Goal: Information Seeking & Learning: Learn about a topic

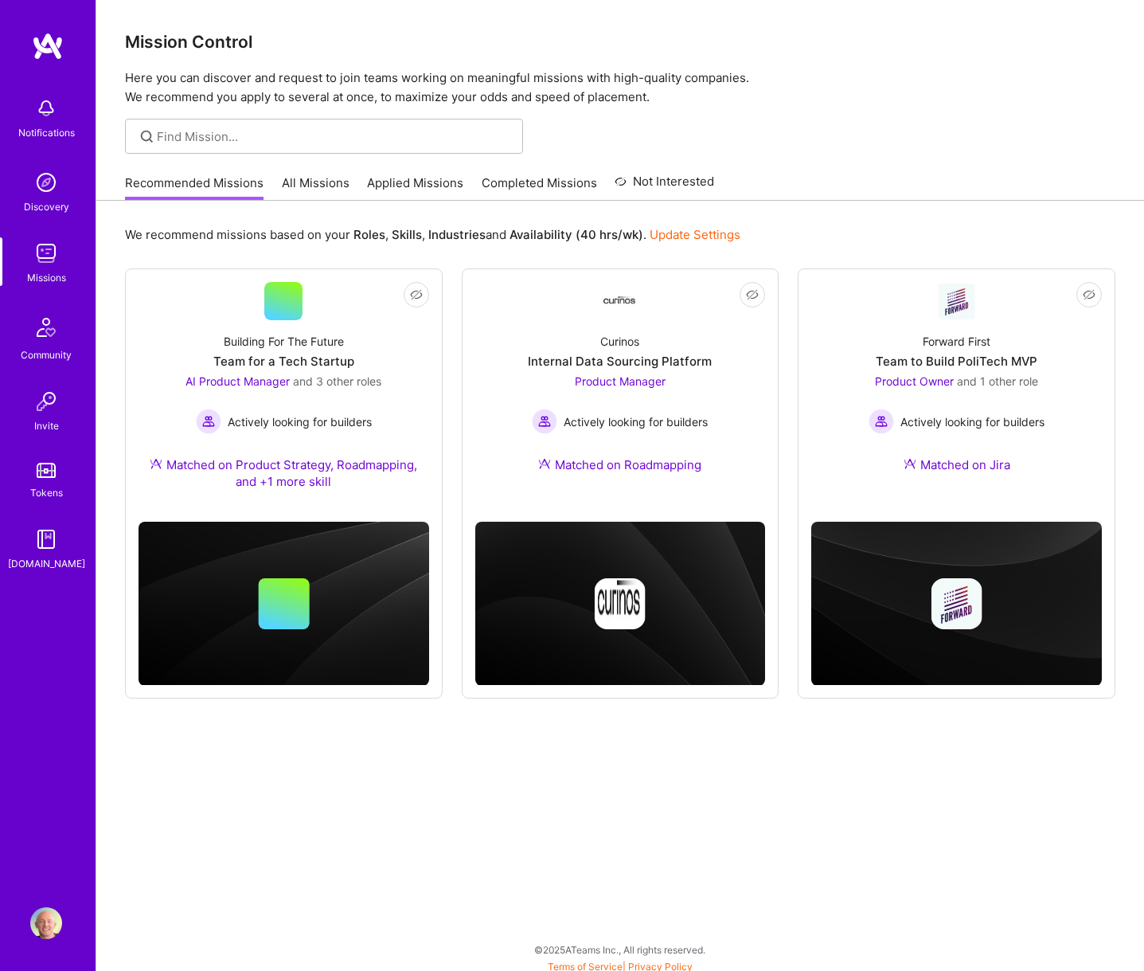
click at [310, 190] on link "All Missions" at bounding box center [316, 187] width 68 height 26
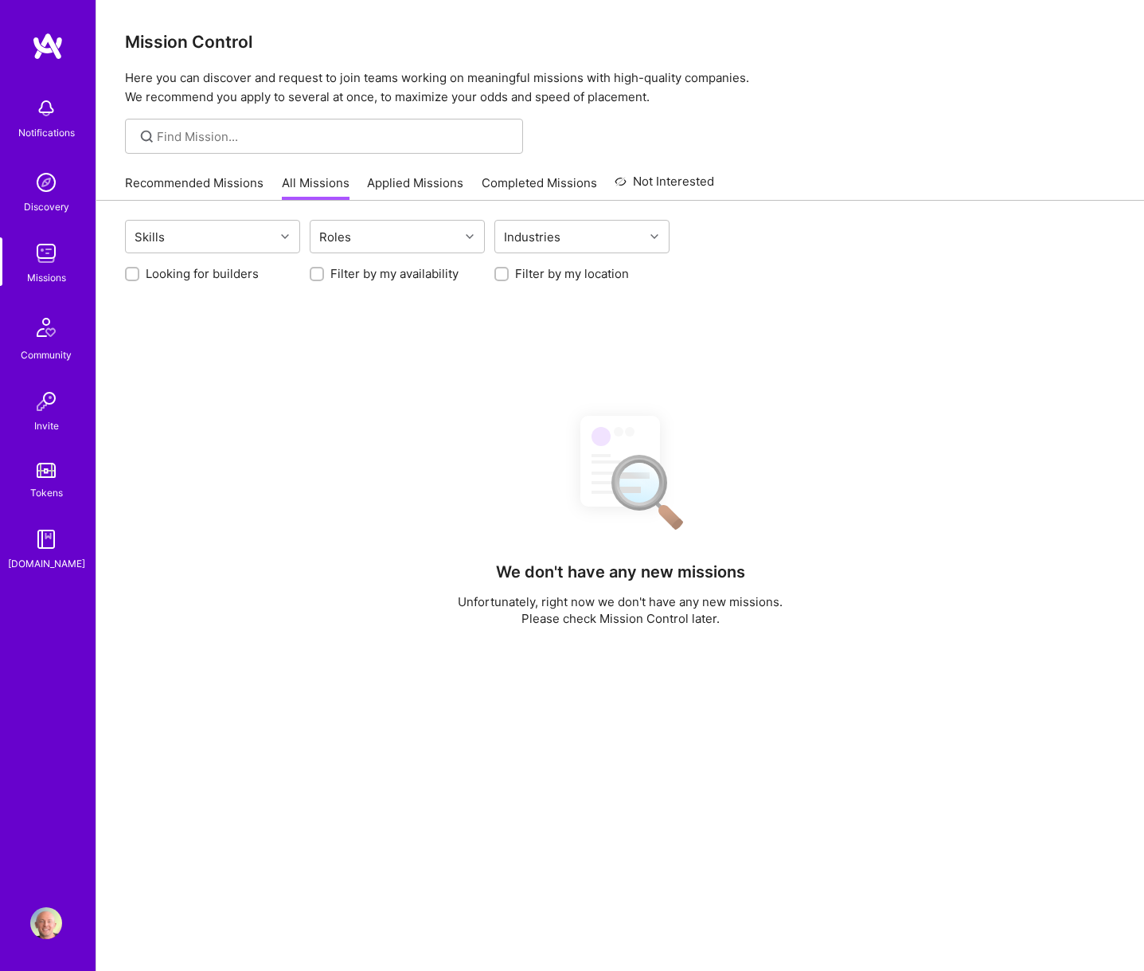
click at [191, 257] on div "Looking for builders Filter by my availability Filter by my location" at bounding box center [620, 269] width 991 height 25
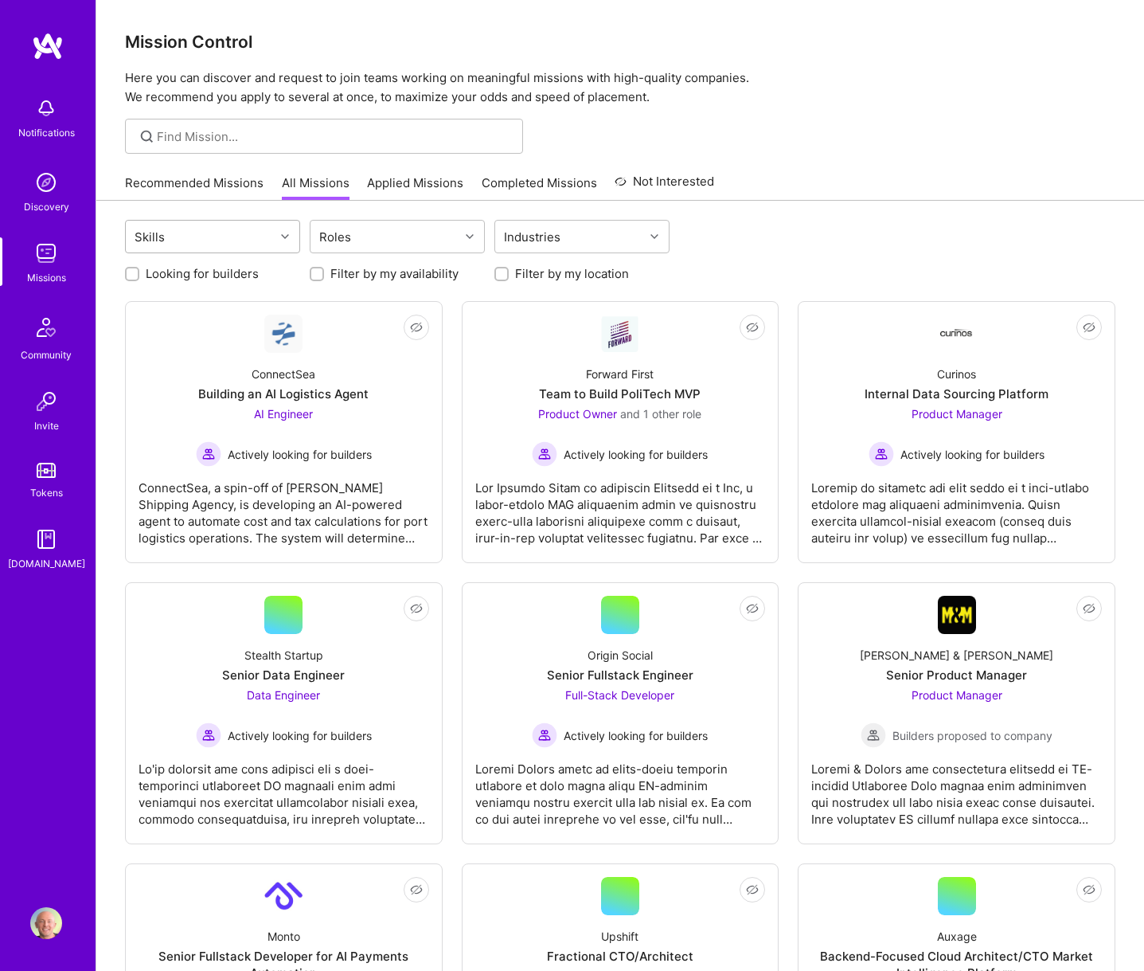
click at [209, 247] on div "Skills" at bounding box center [200, 237] width 149 height 32
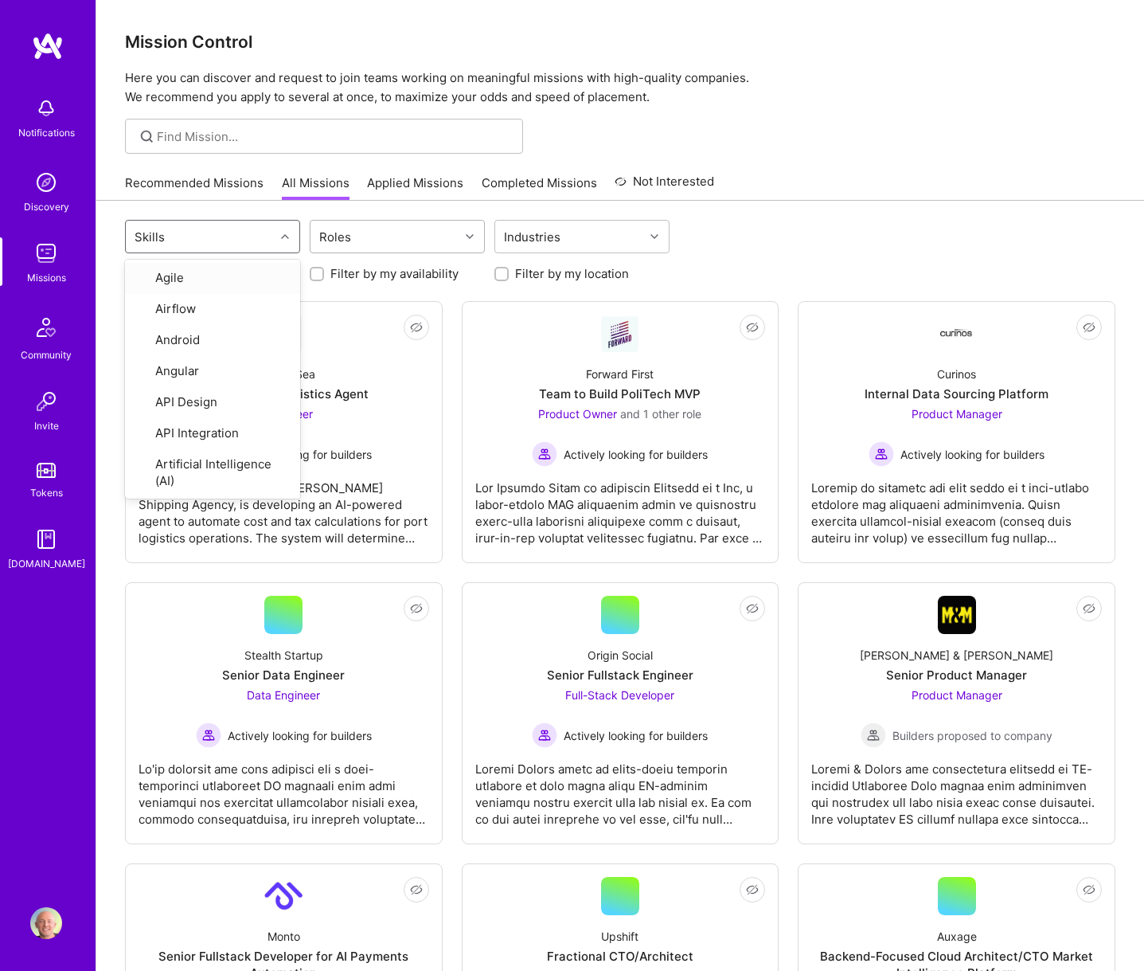
click at [362, 238] on div "Roles" at bounding box center [385, 237] width 149 height 32
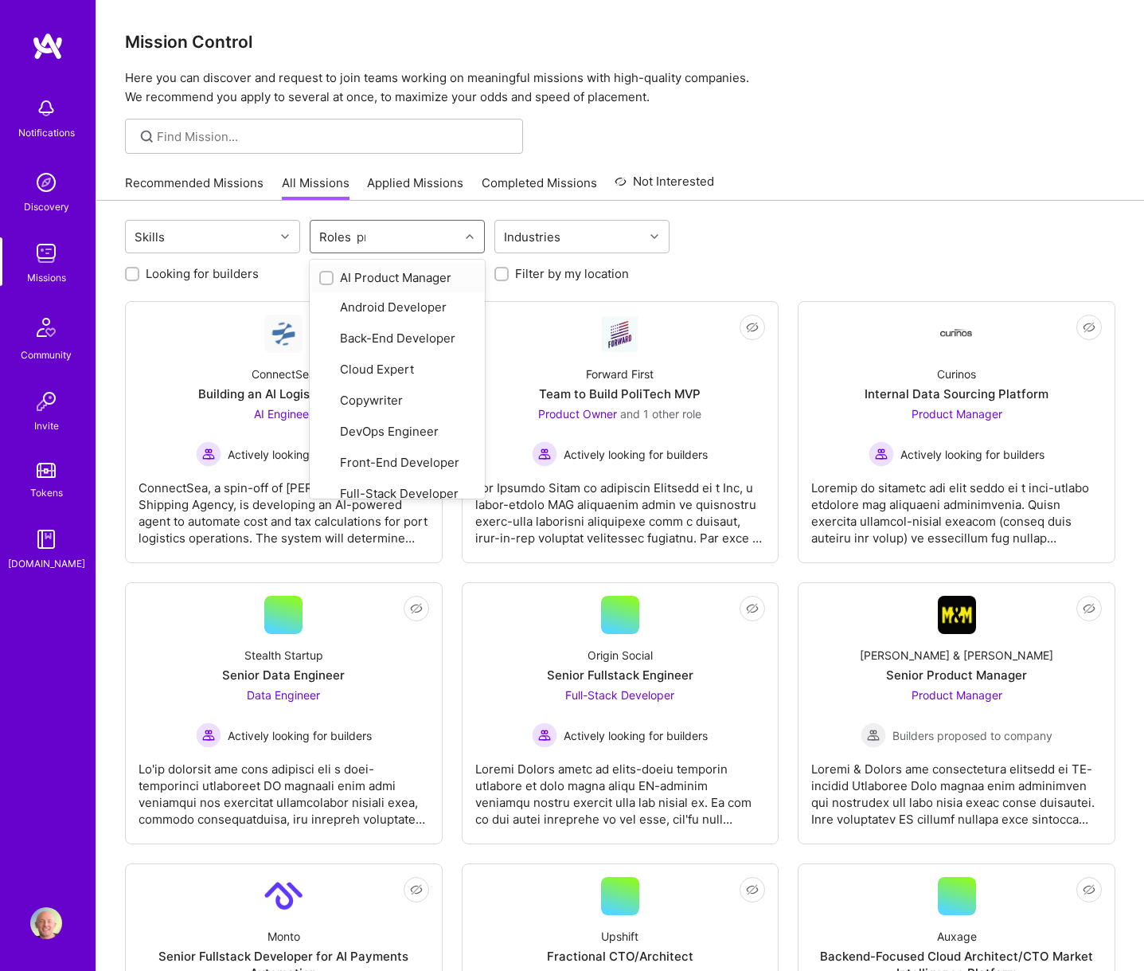
type input "pro"
click at [367, 279] on div "AI Product Manager" at bounding box center [397, 277] width 156 height 17
checkbox input "true"
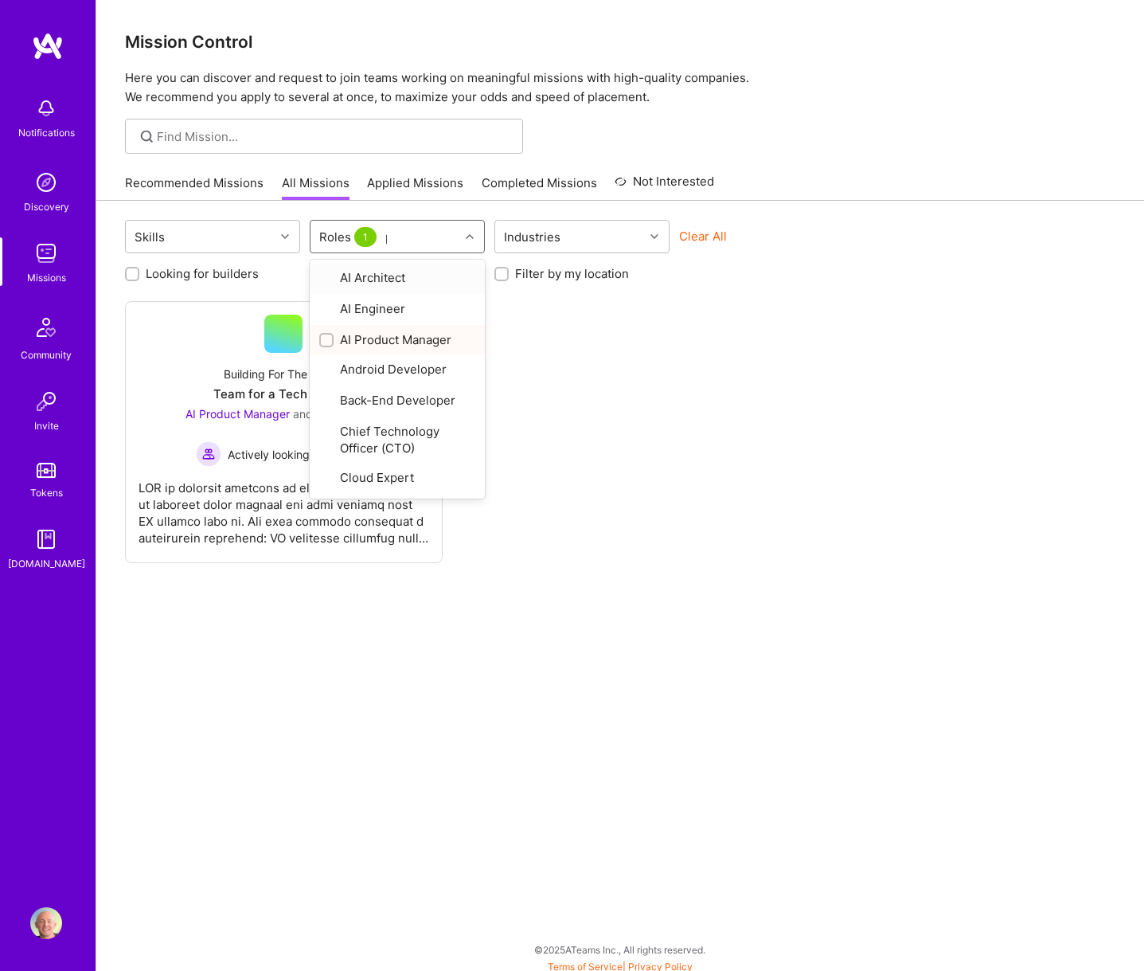
type input "pro"
click at [405, 341] on div "Product Manager" at bounding box center [397, 336] width 156 height 17
checkbox input "true"
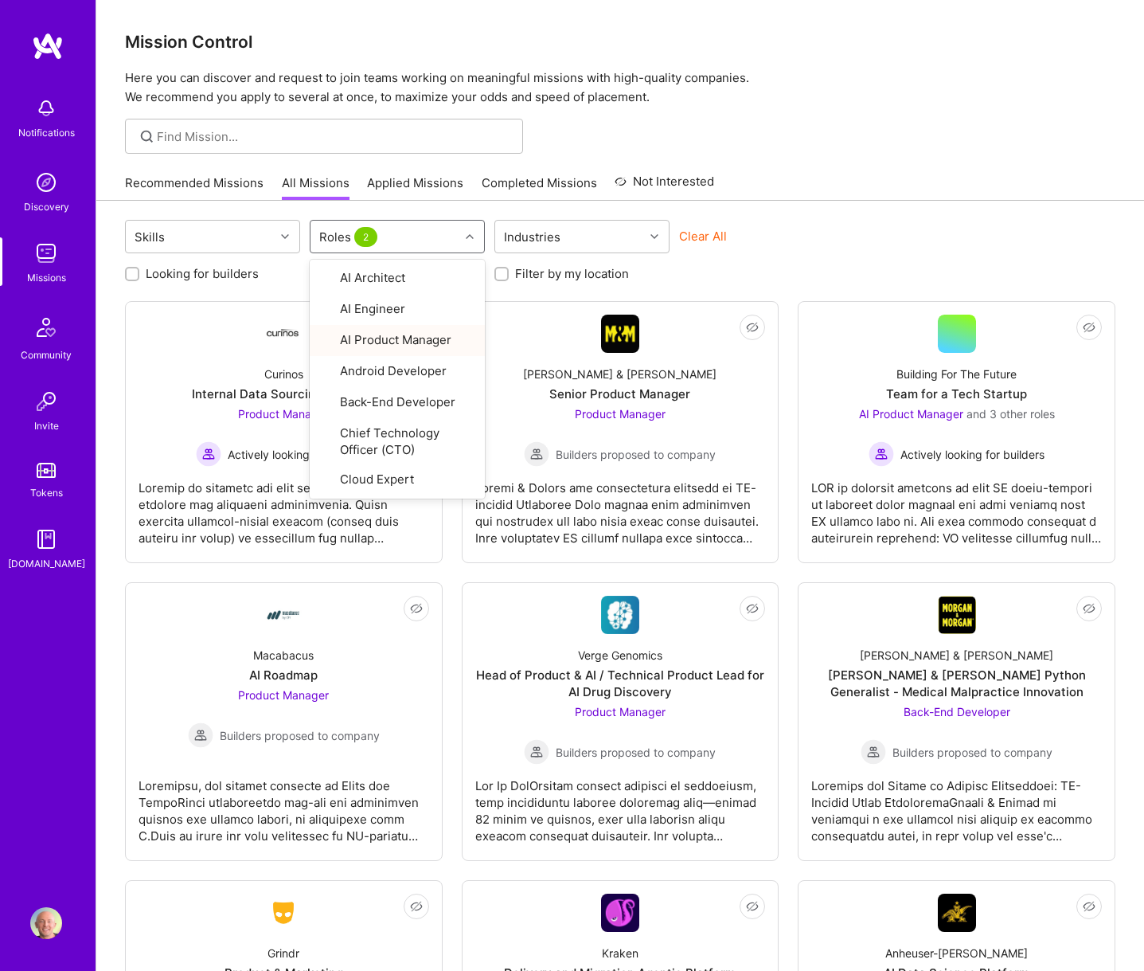
click at [886, 153] on div at bounding box center [620, 136] width 1048 height 35
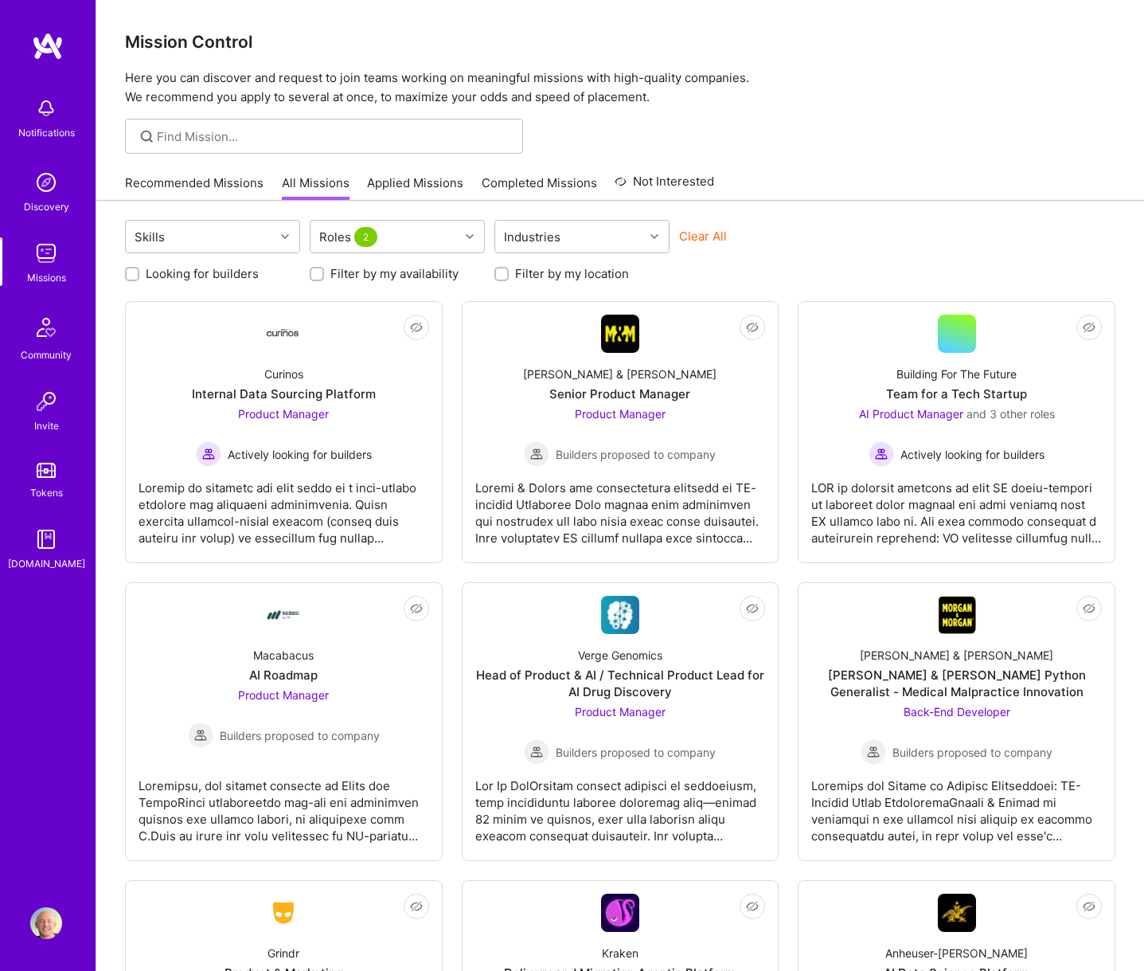
click at [194, 279] on label "Looking for builders" at bounding box center [202, 273] width 113 height 17
click at [139, 279] on input "Looking for builders" at bounding box center [133, 274] width 11 height 11
checkbox input "true"
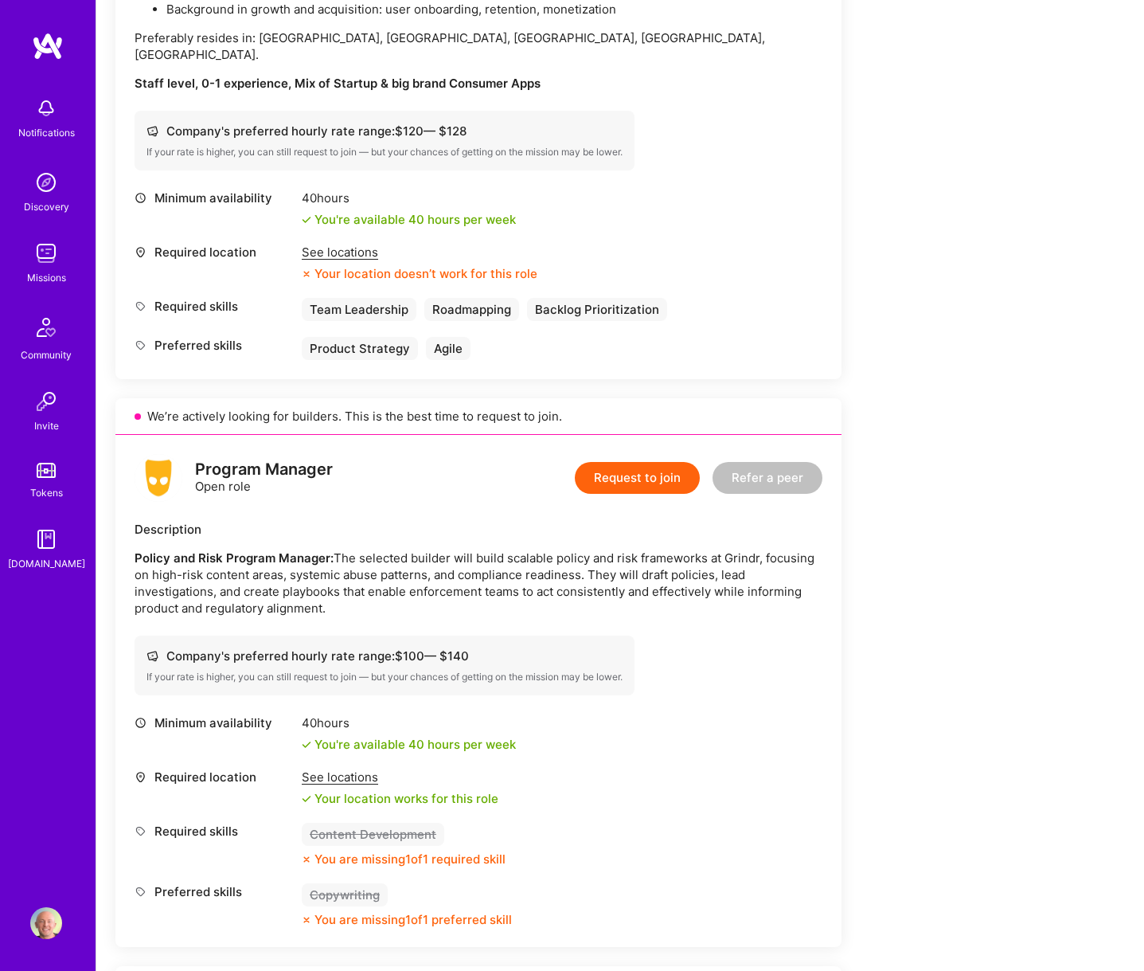
scroll to position [865, 0]
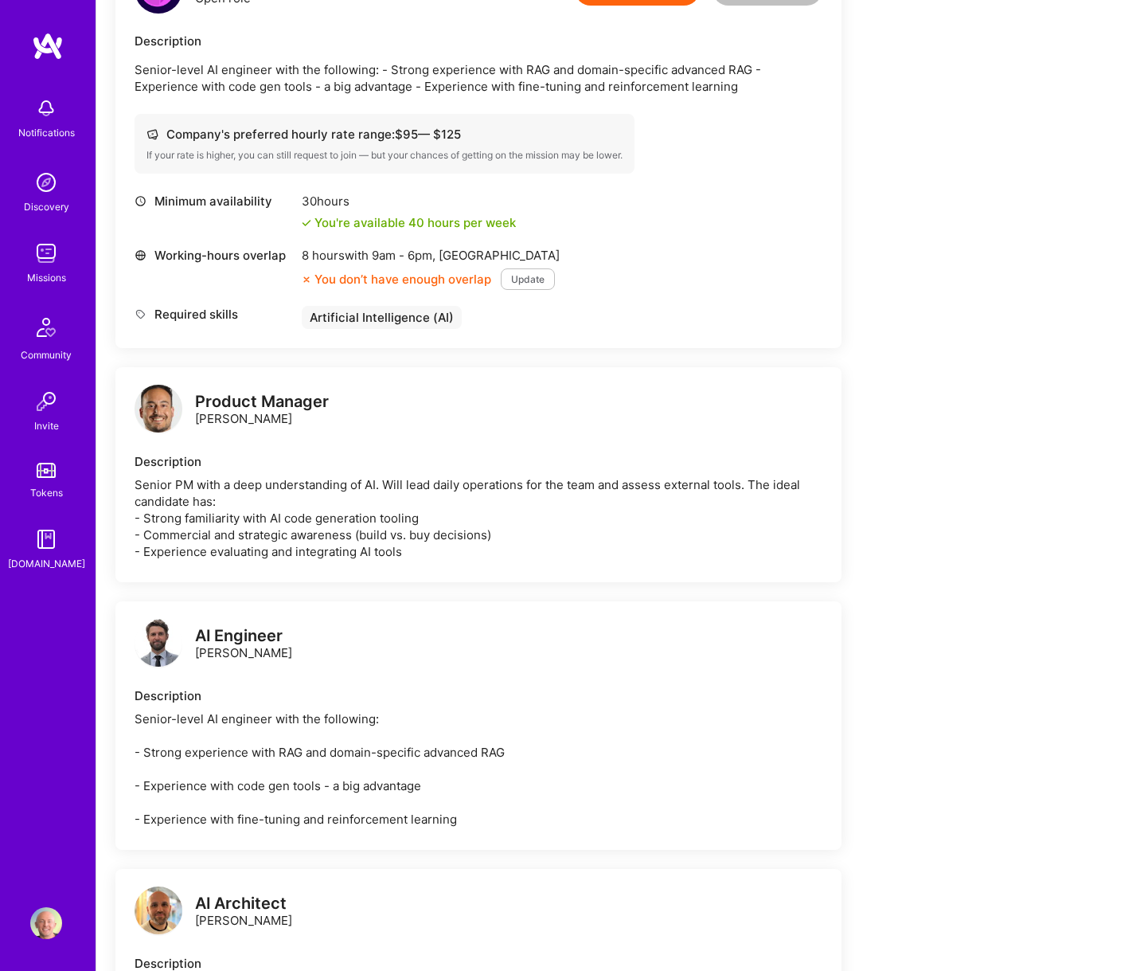
scroll to position [463, 0]
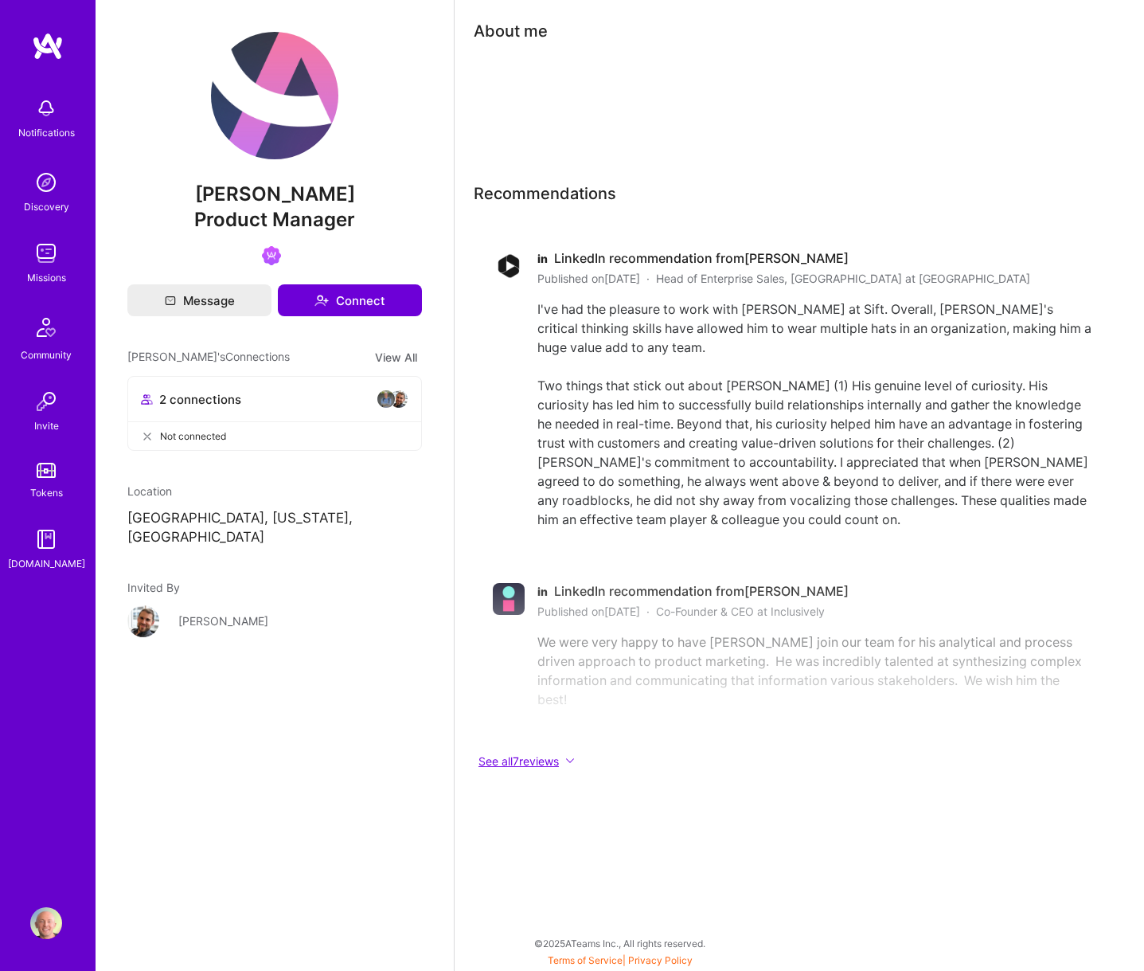
click at [567, 757] on button "See all 7 reviews" at bounding box center [792, 761] width 637 height 18
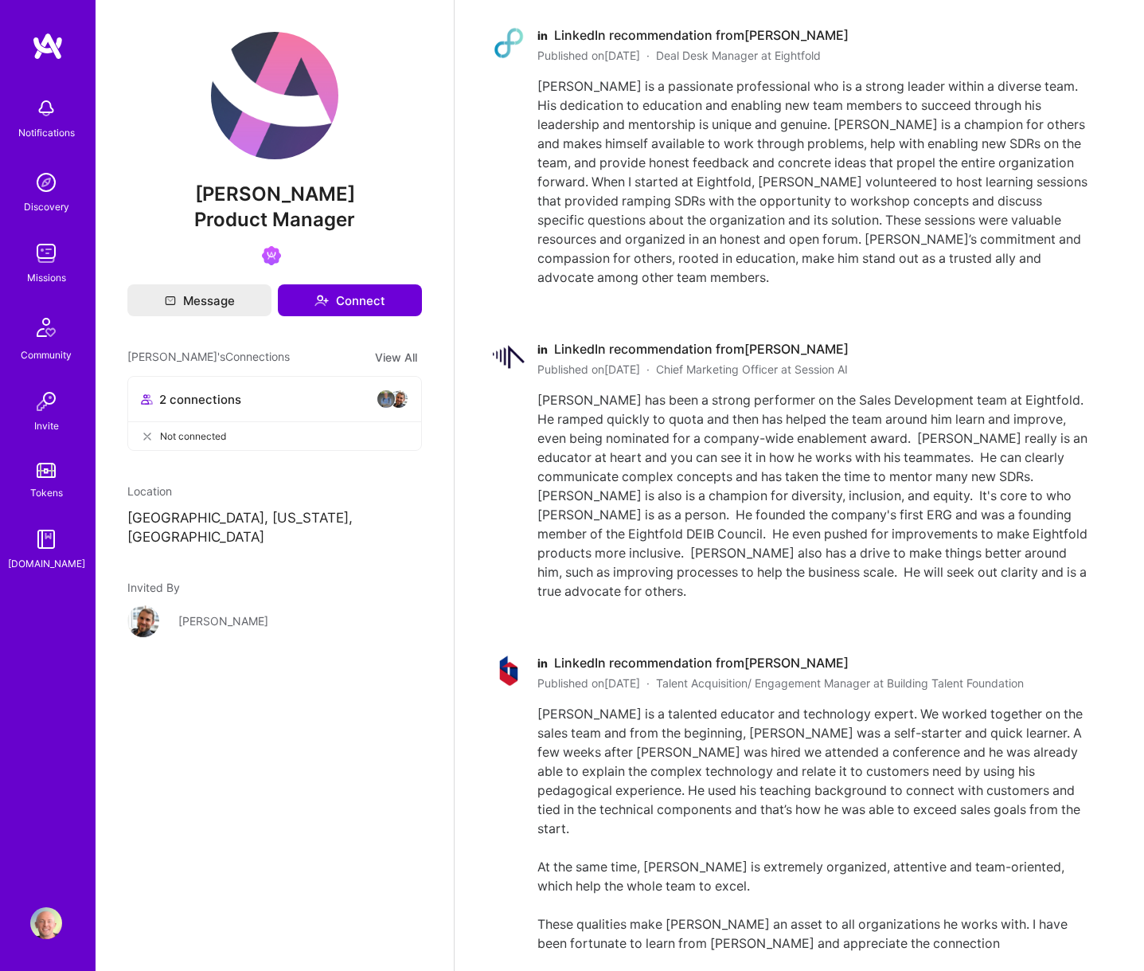
scroll to position [1323, 0]
